Goal: Understand process/instructions

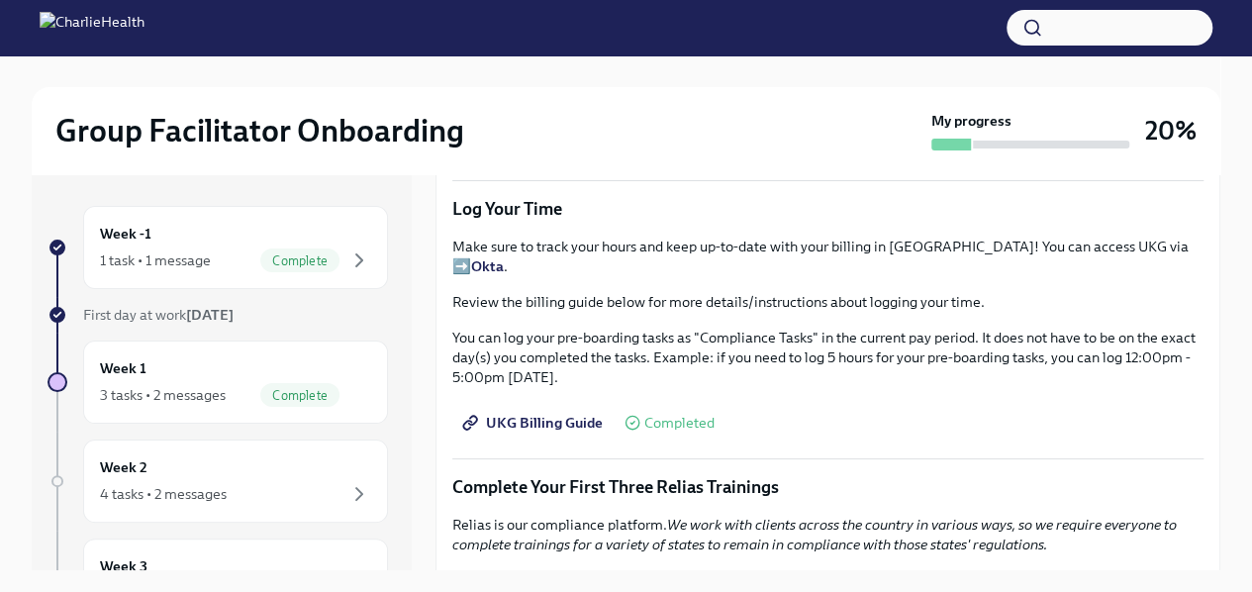
scroll to position [1963, 0]
click at [532, 412] on span "UKG Billing Guide" at bounding box center [534, 422] width 137 height 20
click at [176, 482] on div "4 tasks • 2 messages" at bounding box center [235, 494] width 271 height 24
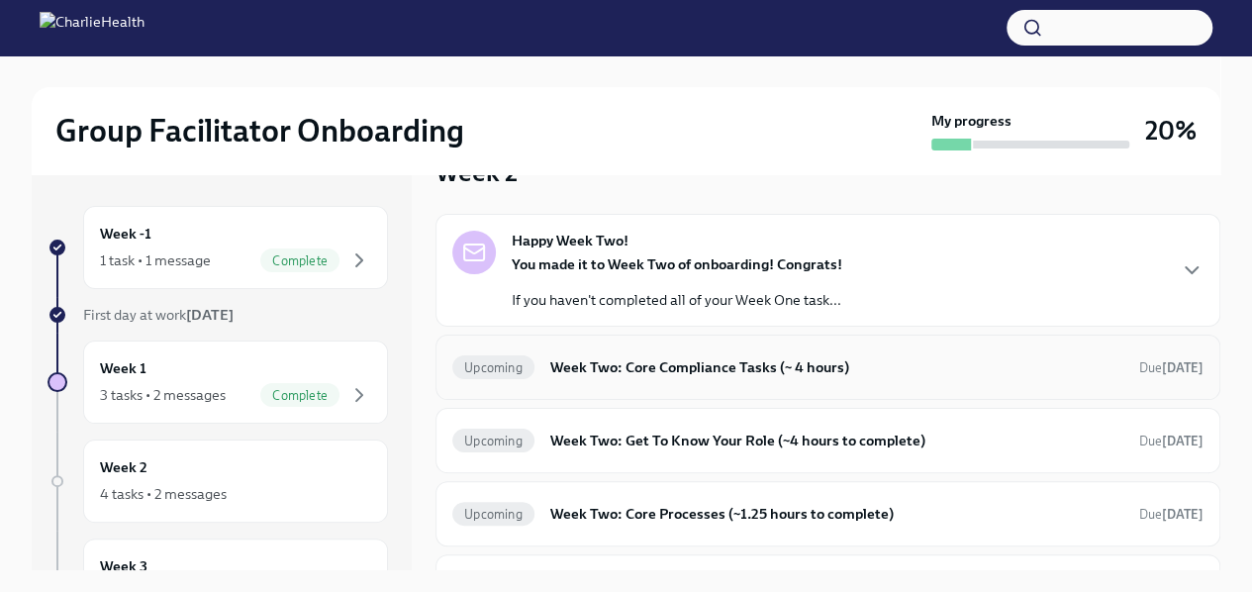
scroll to position [47, 0]
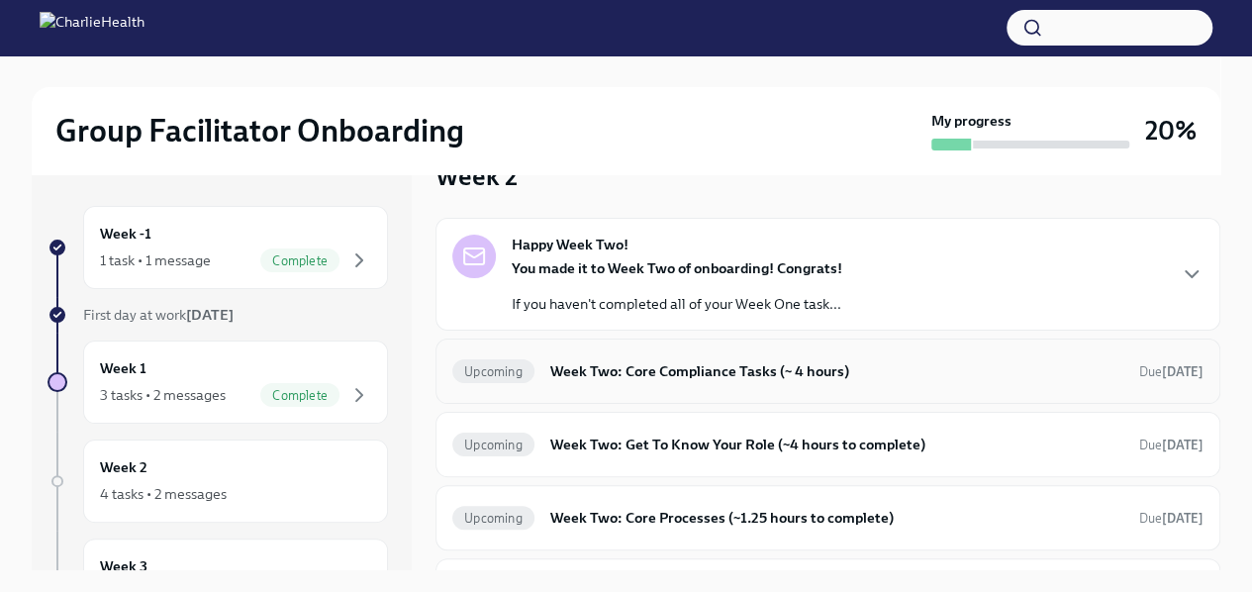
click at [719, 365] on h6 "Week Two: Core Compliance Tasks (~ 4 hours)" at bounding box center [836, 371] width 573 height 22
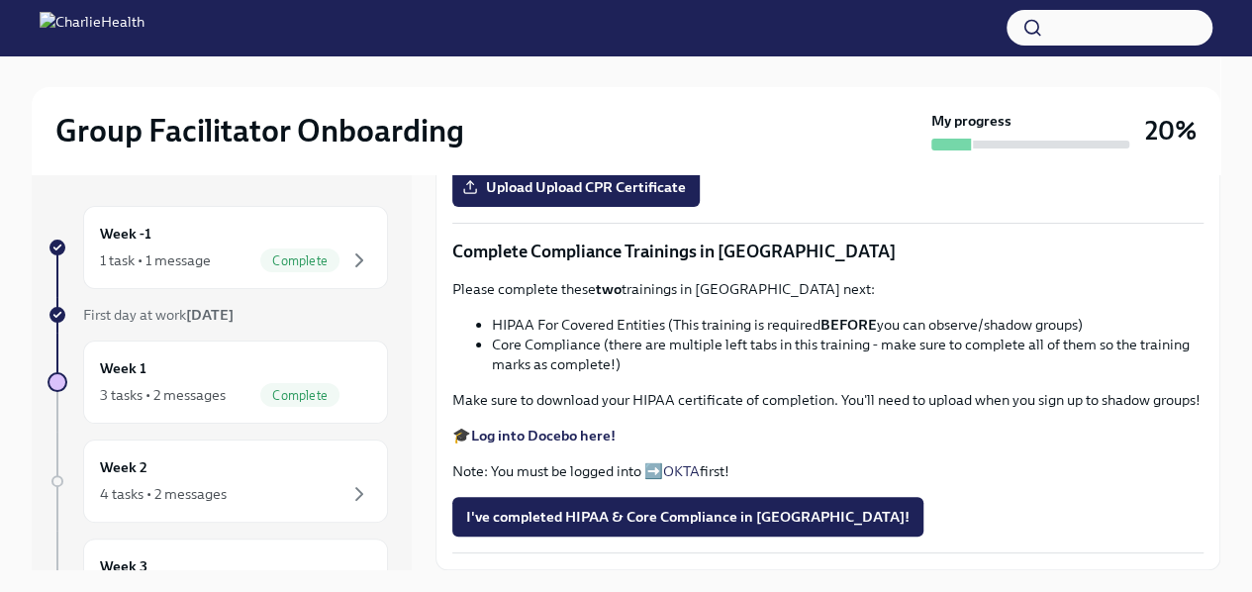
scroll to position [586, 0]
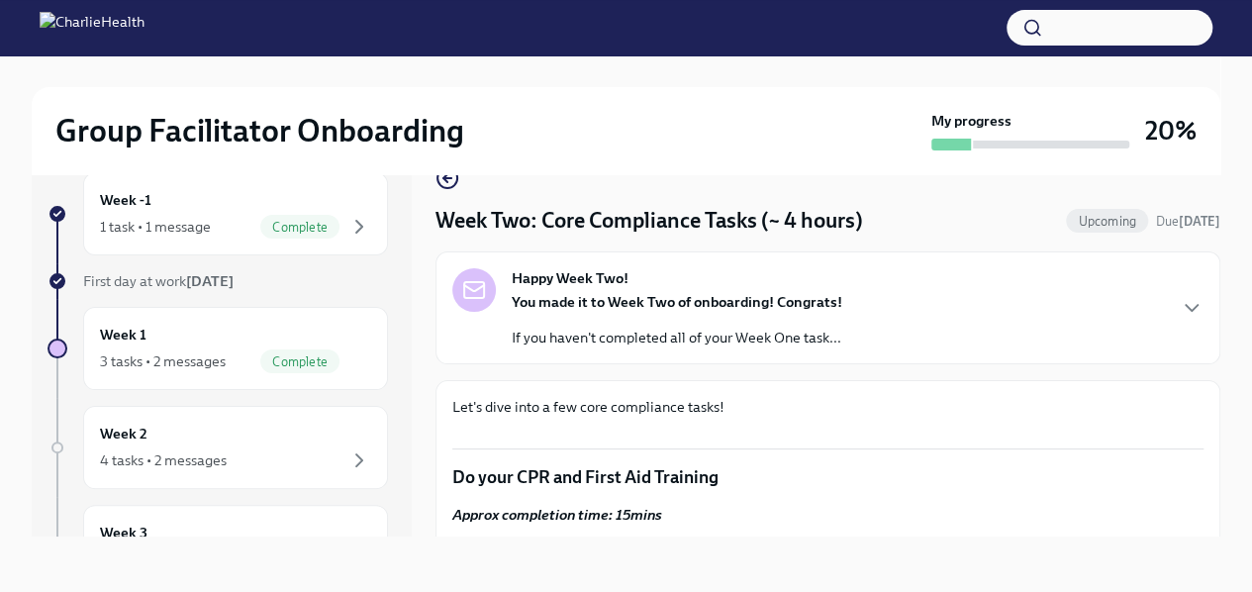
scroll to position [0, 0]
